Goal: Task Accomplishment & Management: Complete application form

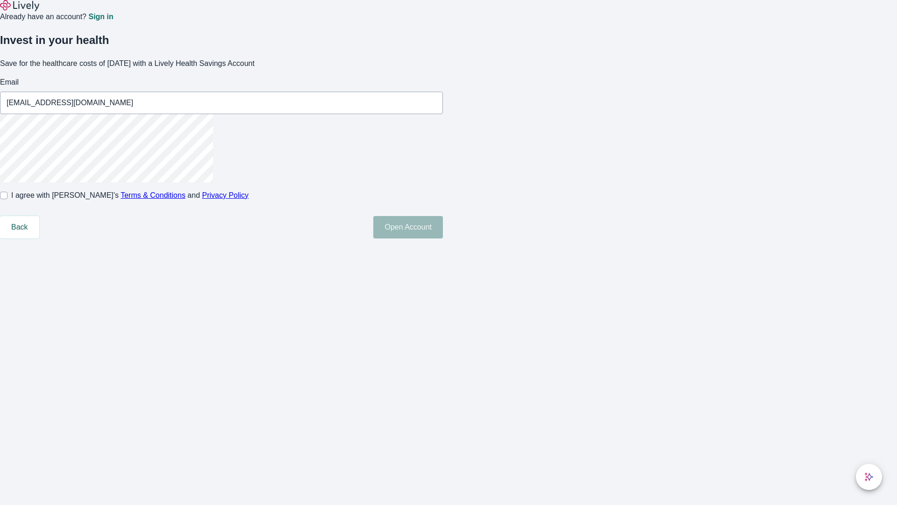
click at [7, 199] on input "I agree with Lively’s Terms & Conditions and Privacy Policy" at bounding box center [3, 195] width 7 height 7
checkbox input "true"
click at [443, 238] on button "Open Account" at bounding box center [408, 227] width 70 height 22
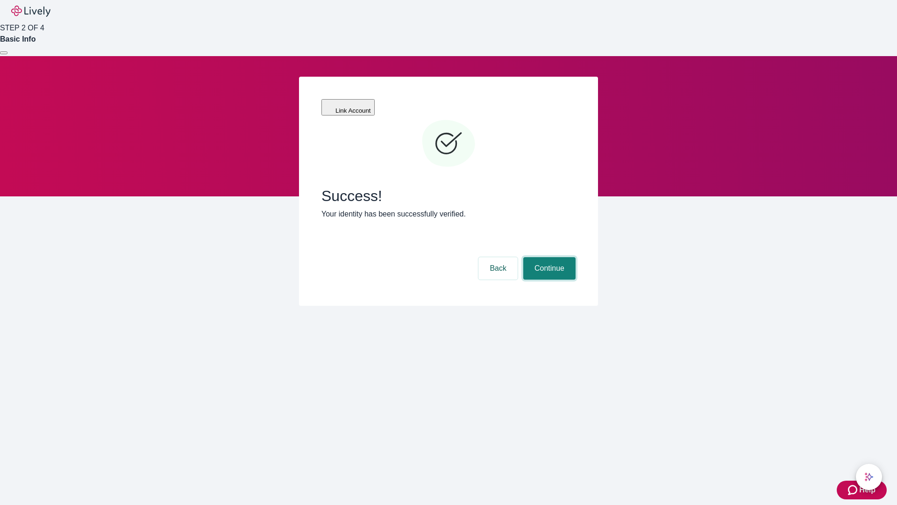
click at [548, 257] on button "Continue" at bounding box center [549, 268] width 52 height 22
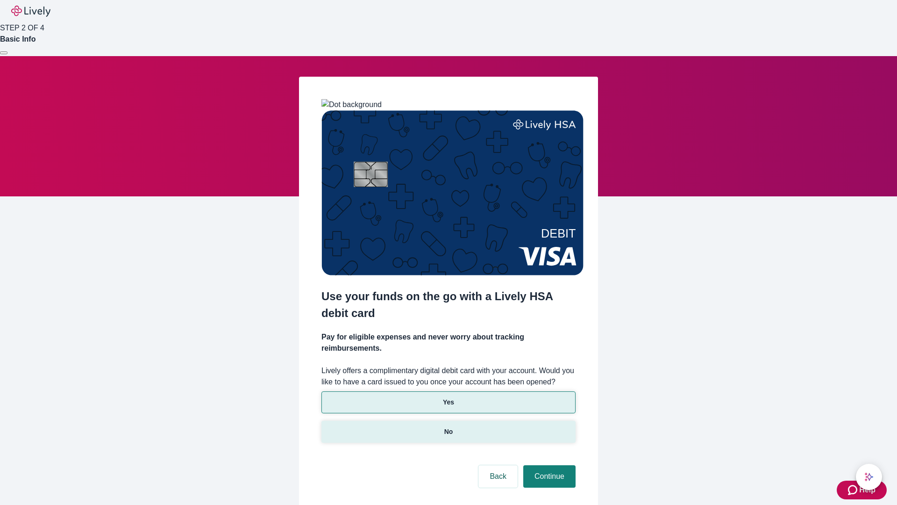
click at [448, 427] on p "No" at bounding box center [448, 432] width 9 height 10
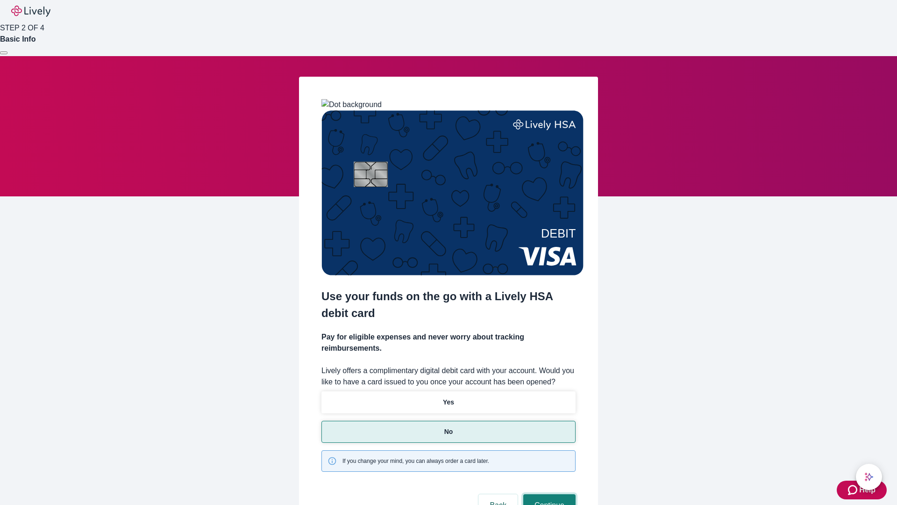
click at [548, 494] on button "Continue" at bounding box center [549, 505] width 52 height 22
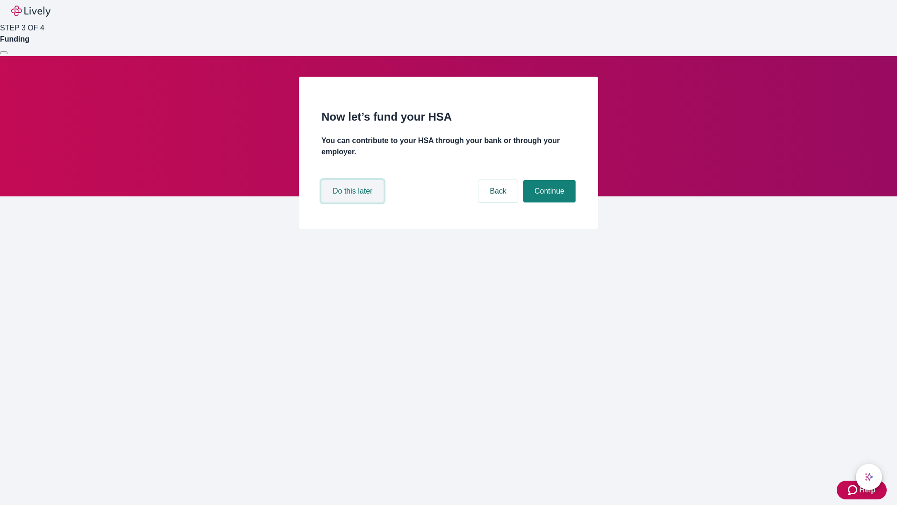
click at [354, 202] on button "Do this later" at bounding box center [352, 191] width 62 height 22
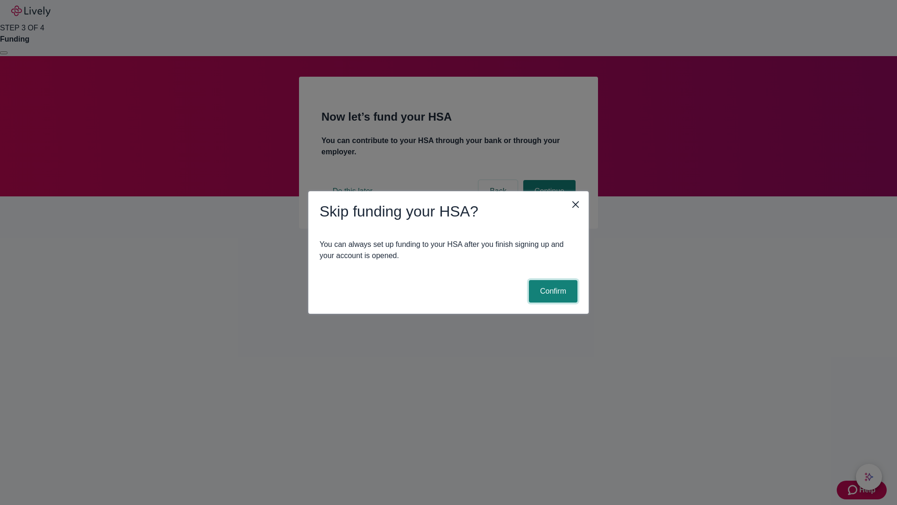
click at [552, 291] on button "Confirm" at bounding box center [553, 291] width 49 height 22
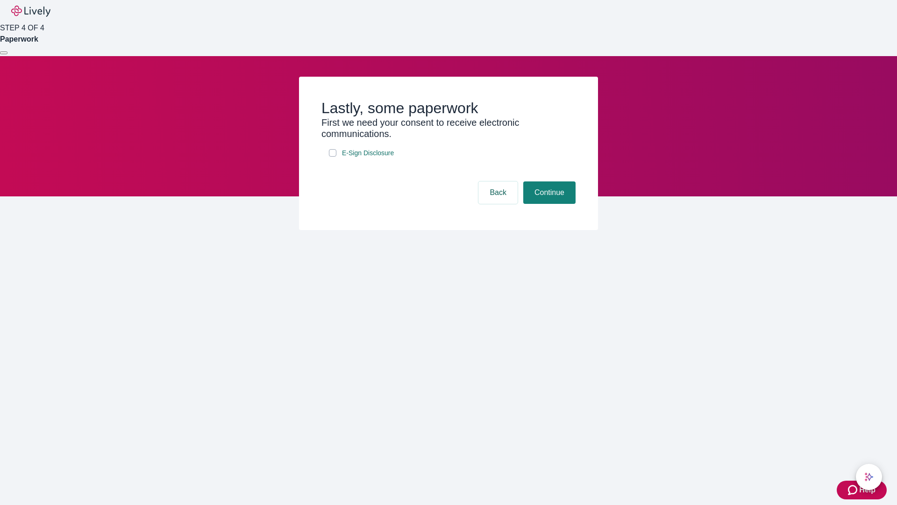
click at [333, 157] on input "E-Sign Disclosure" at bounding box center [332, 152] width 7 height 7
checkbox input "true"
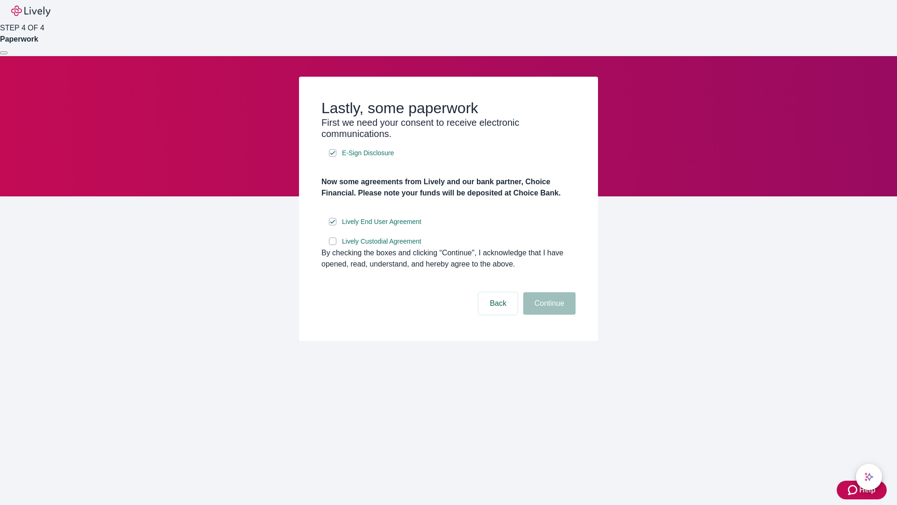
click at [333, 245] on input "Lively Custodial Agreement" at bounding box center [332, 240] width 7 height 7
checkbox input "true"
click at [548, 314] on button "Continue" at bounding box center [549, 303] width 52 height 22
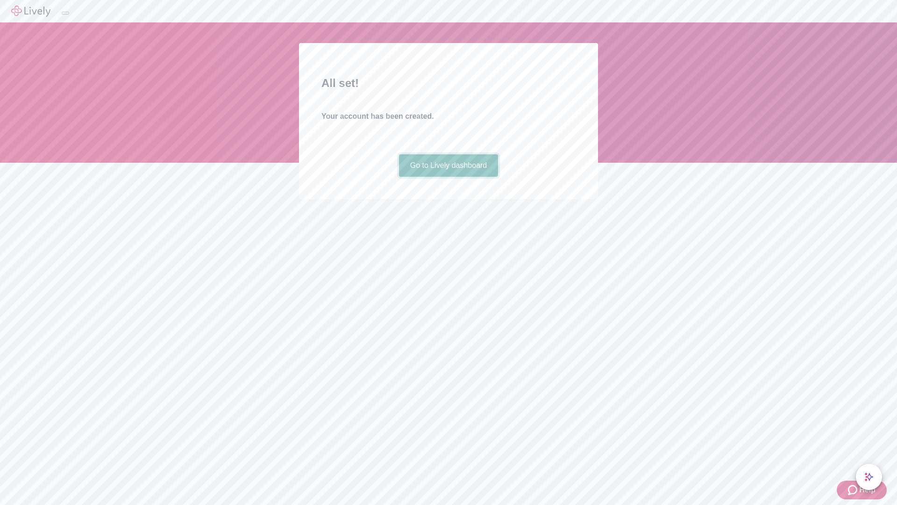
click at [448, 177] on link "Go to Lively dashboard" at bounding box center [449, 165] width 100 height 22
